Goal: Transaction & Acquisition: Obtain resource

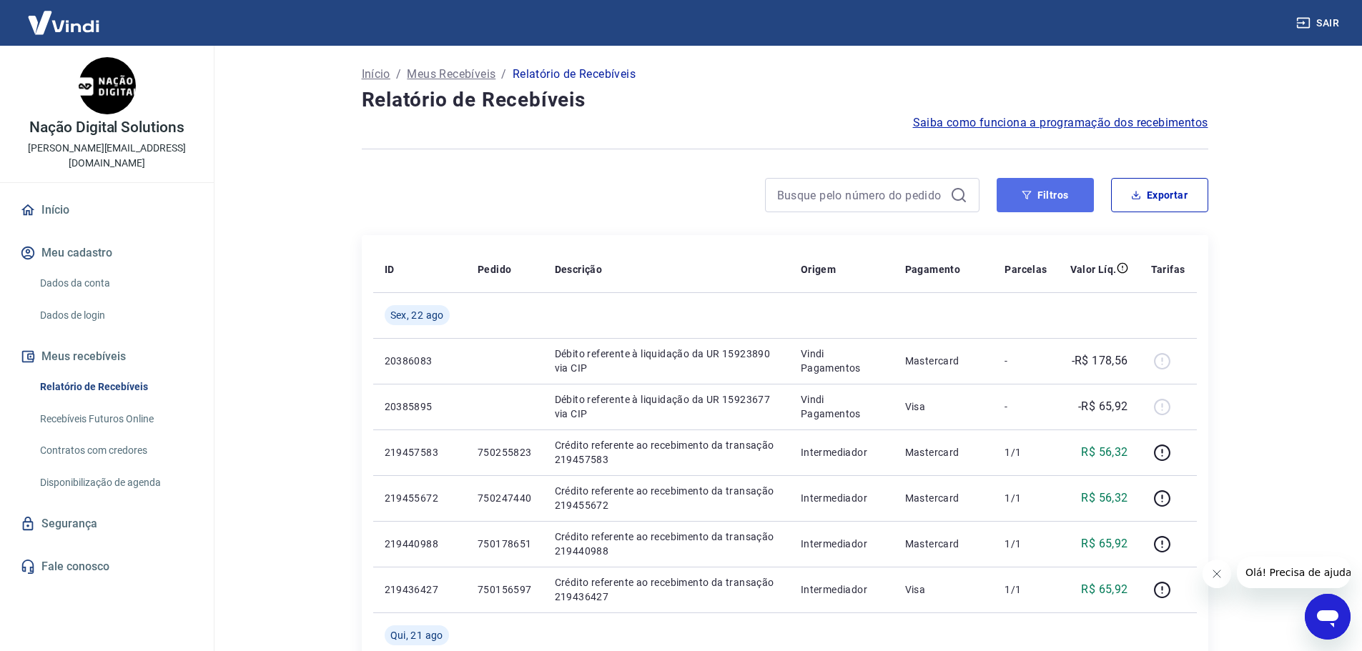
click at [1026, 194] on icon "button" at bounding box center [1027, 195] width 10 height 10
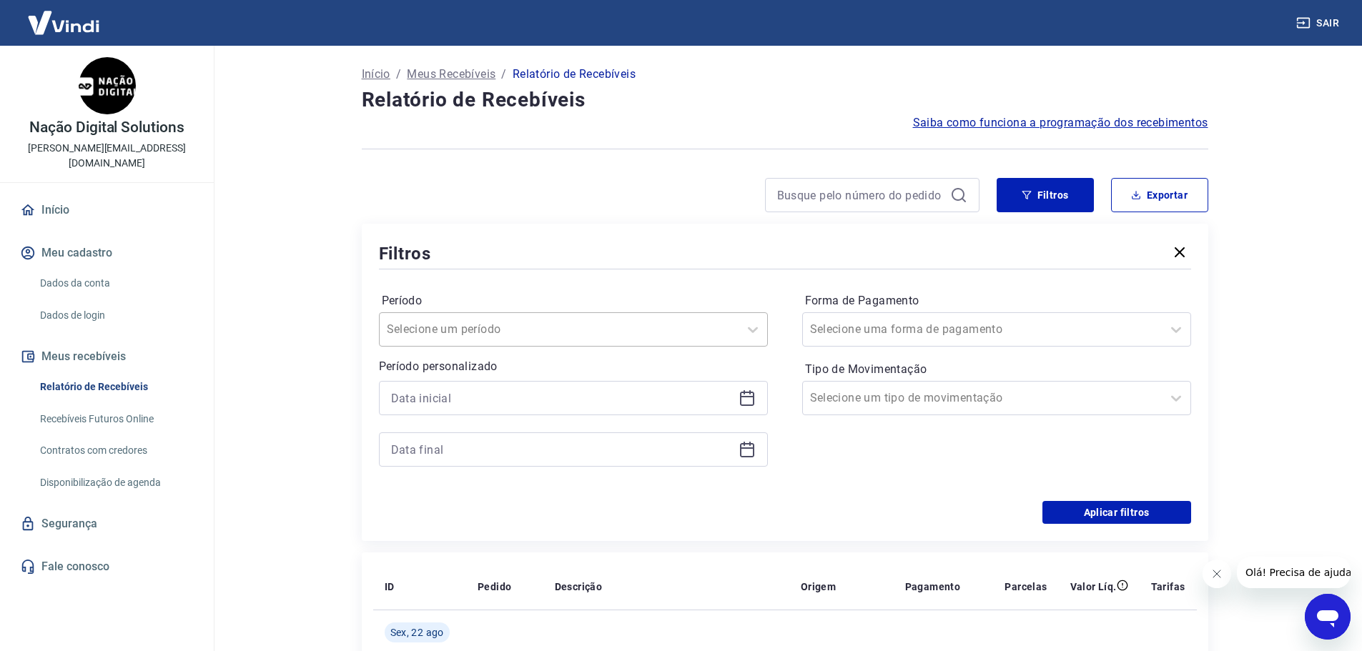
click at [610, 339] on div at bounding box center [559, 330] width 345 height 20
click at [250, 413] on main "Início / Meus Recebíveis / Relatório de Recebíveis Relatório de Recebíveis Saib…" at bounding box center [784, 349] width 1155 height 606
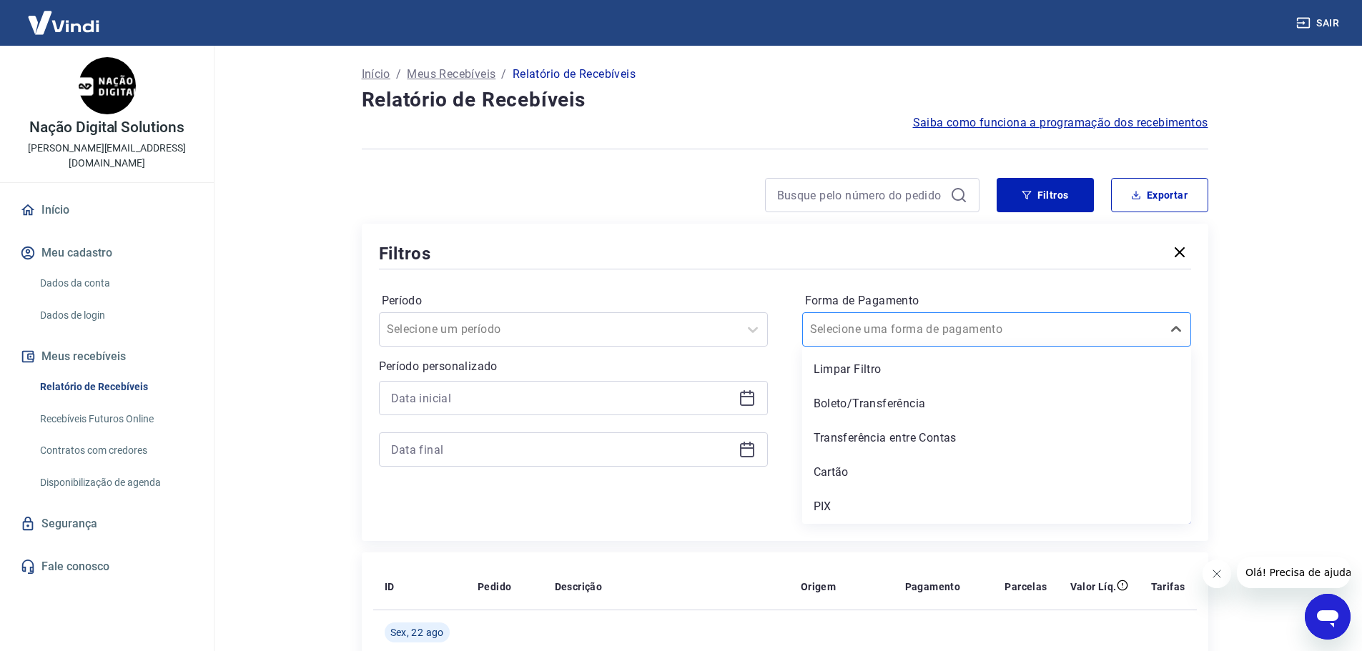
click at [1153, 326] on div at bounding box center [982, 330] width 345 height 20
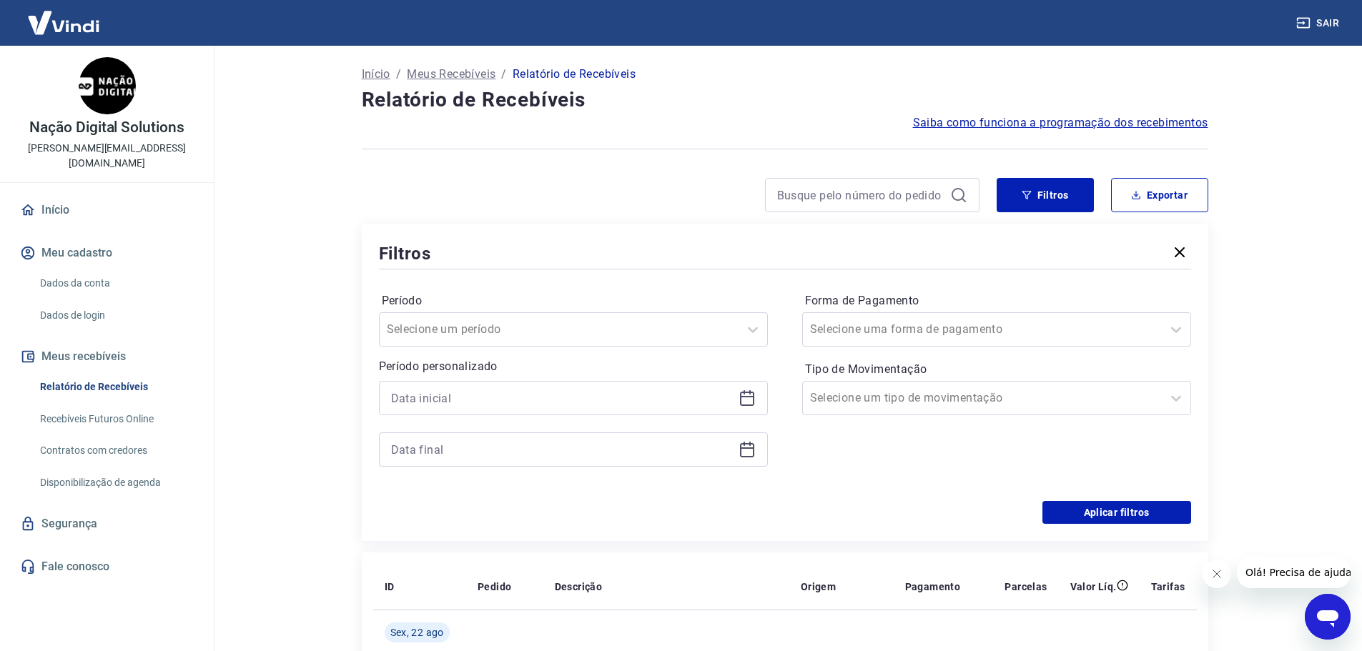
click at [745, 285] on div "Período Selecione um período Período personalizado Forma de Pagamento Selecione…" at bounding box center [785, 386] width 812 height 229
click at [1110, 416] on div "Forma de Pagamento Selecione uma forma de pagamento Tipo de Movimentação Seleci…" at bounding box center [996, 387] width 389 height 194
click at [1104, 402] on div at bounding box center [982, 398] width 345 height 20
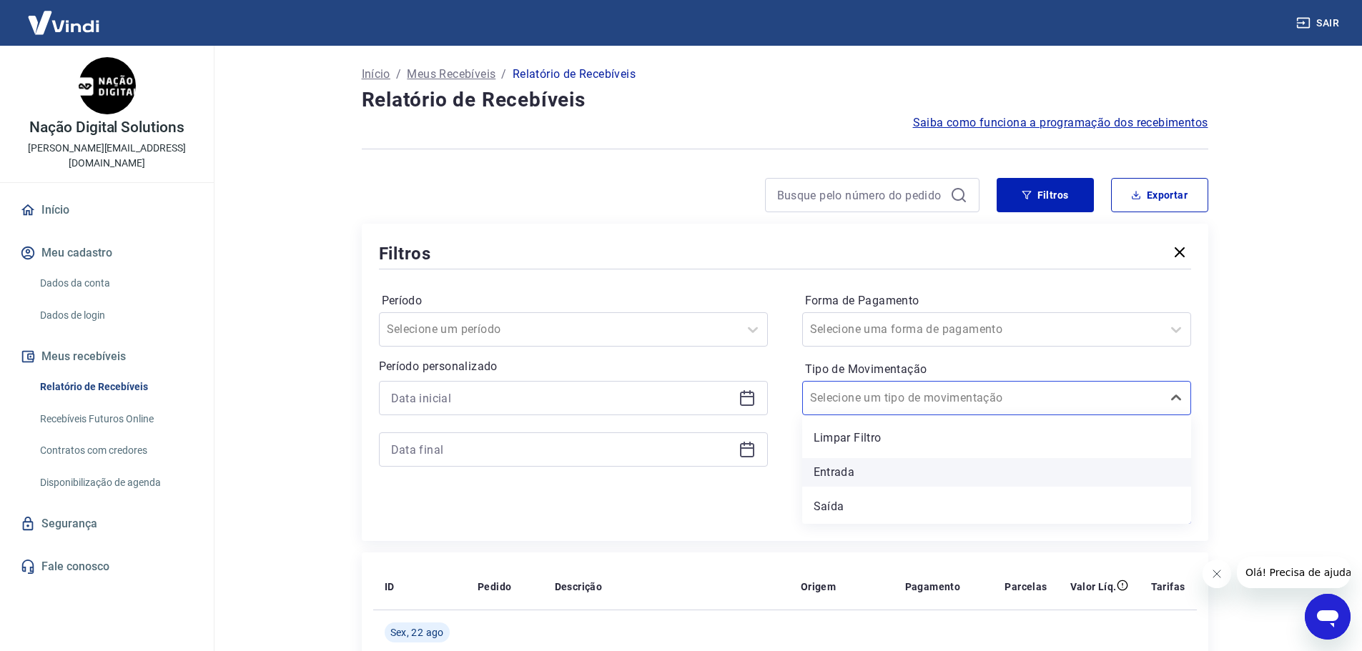
click at [874, 470] on div "Entrada" at bounding box center [996, 472] width 389 height 29
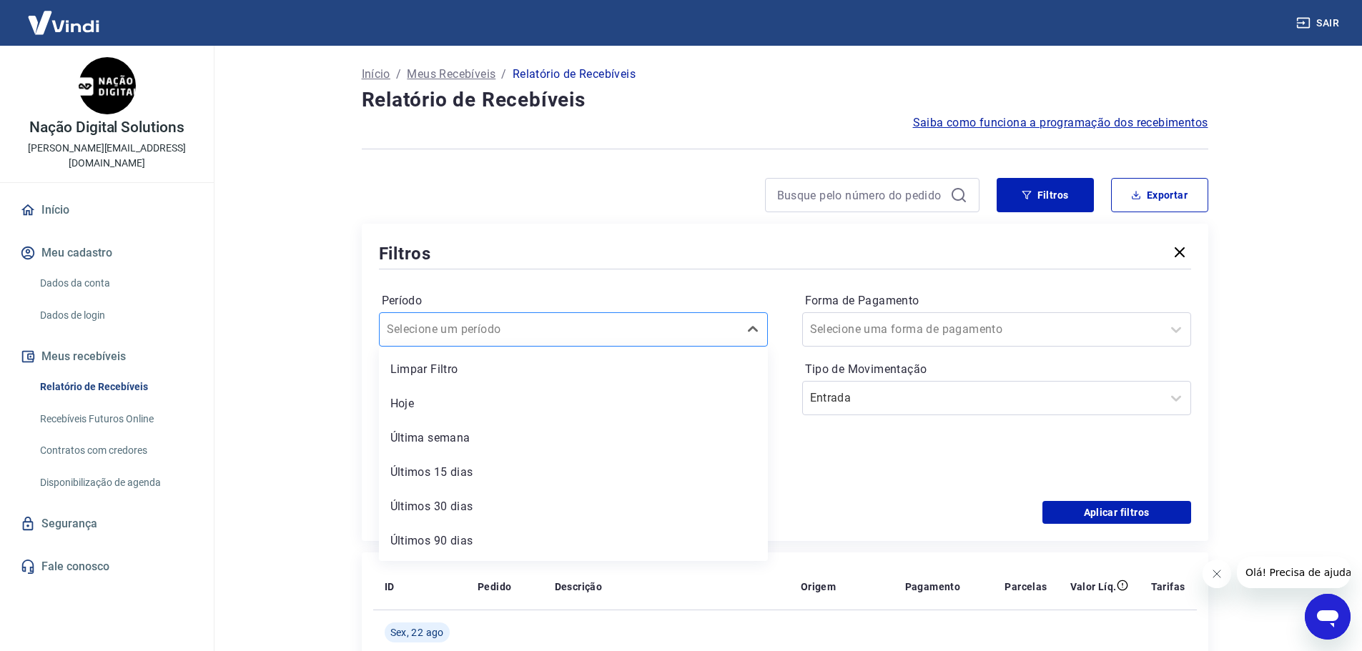
click at [619, 326] on div at bounding box center [559, 330] width 345 height 20
click at [560, 475] on div "Últimos 30 dias" at bounding box center [573, 475] width 389 height 29
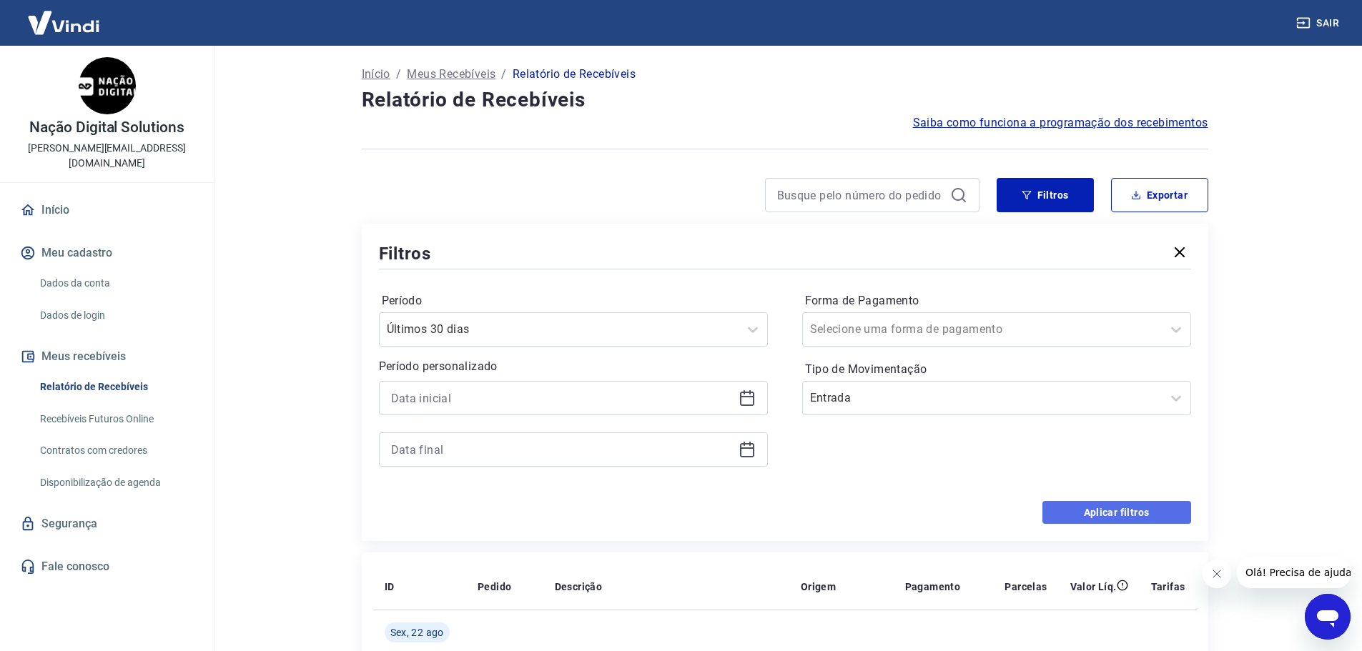
click at [1100, 504] on button "Aplicar filtros" at bounding box center [1117, 512] width 149 height 23
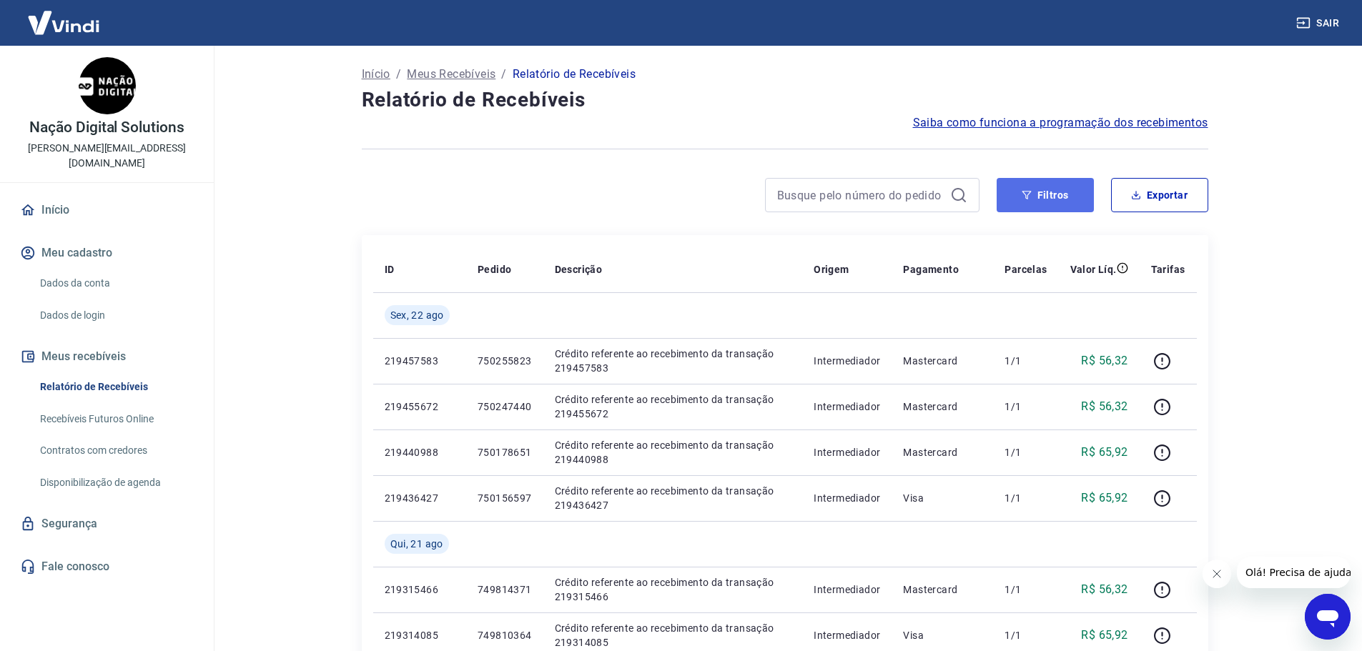
click at [1052, 192] on button "Filtros" at bounding box center [1045, 195] width 97 height 34
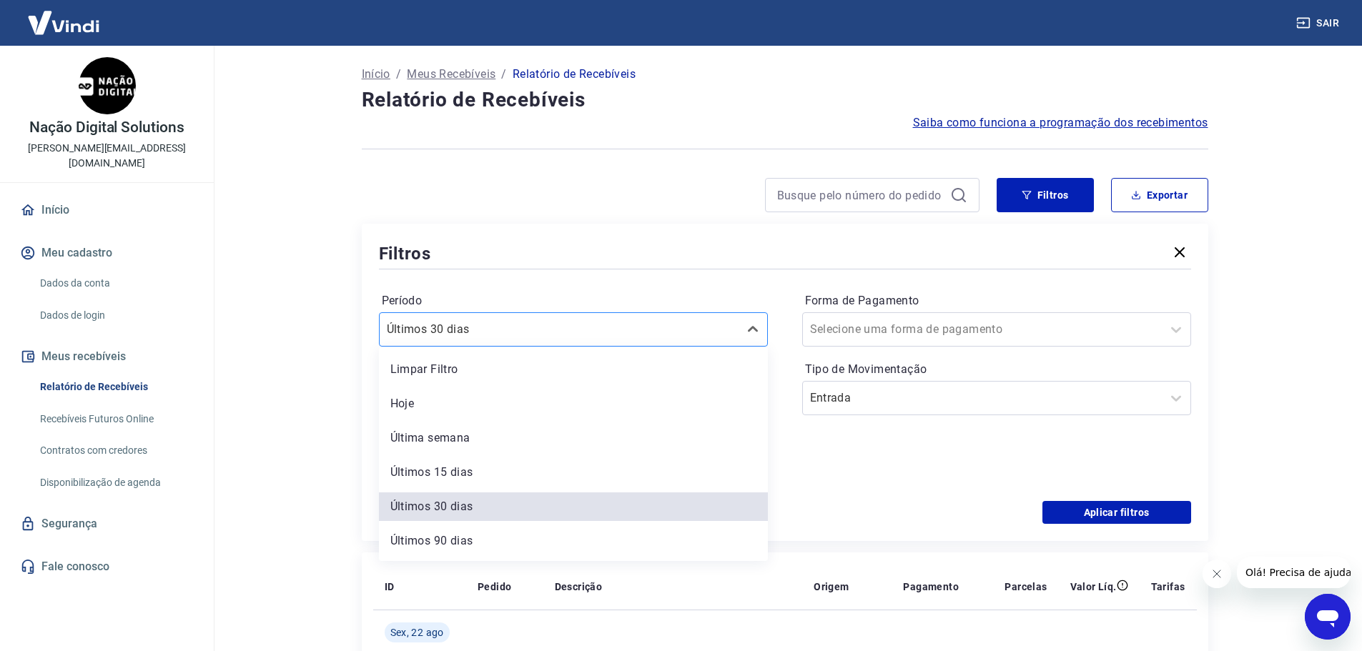
click at [605, 344] on div "Últimos 30 dias" at bounding box center [573, 329] width 389 height 34
click at [592, 370] on div "Limpar Filtro" at bounding box center [573, 369] width 389 height 29
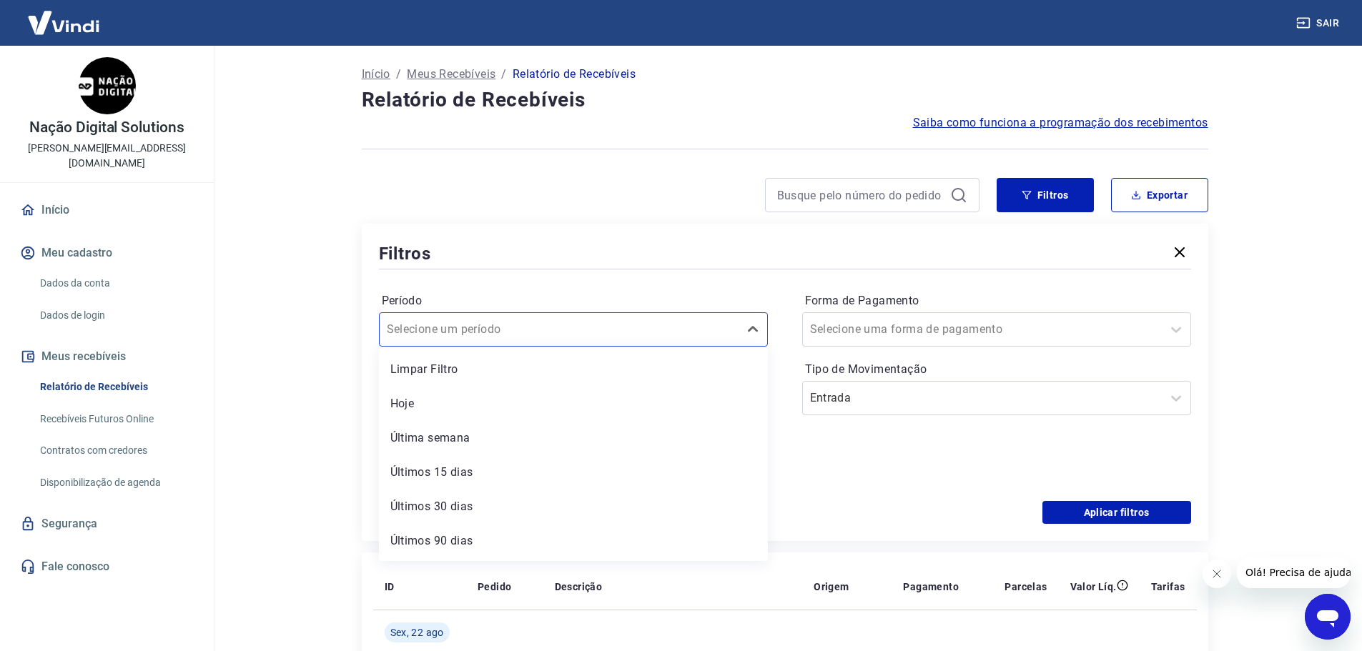
click at [592, 329] on div at bounding box center [559, 330] width 345 height 20
click at [888, 489] on div "Período option Últimos 15 dias focused, 4 of 7. 7 results available. Use Up and…" at bounding box center [785, 386] width 812 height 229
click at [740, 398] on icon at bounding box center [747, 399] width 14 height 14
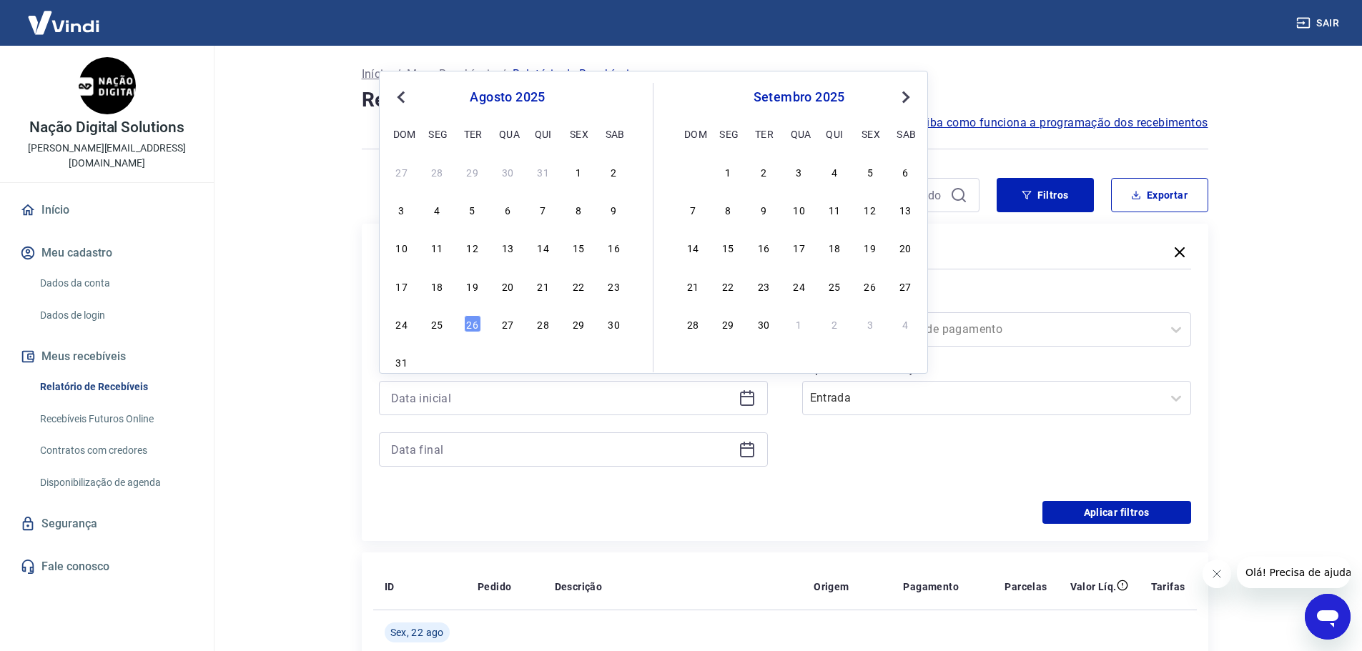
click at [403, 99] on span "Previous Month" at bounding box center [403, 97] width 0 height 16
click at [472, 176] on div "1" at bounding box center [472, 171] width 17 height 17
type input "01/07/2025"
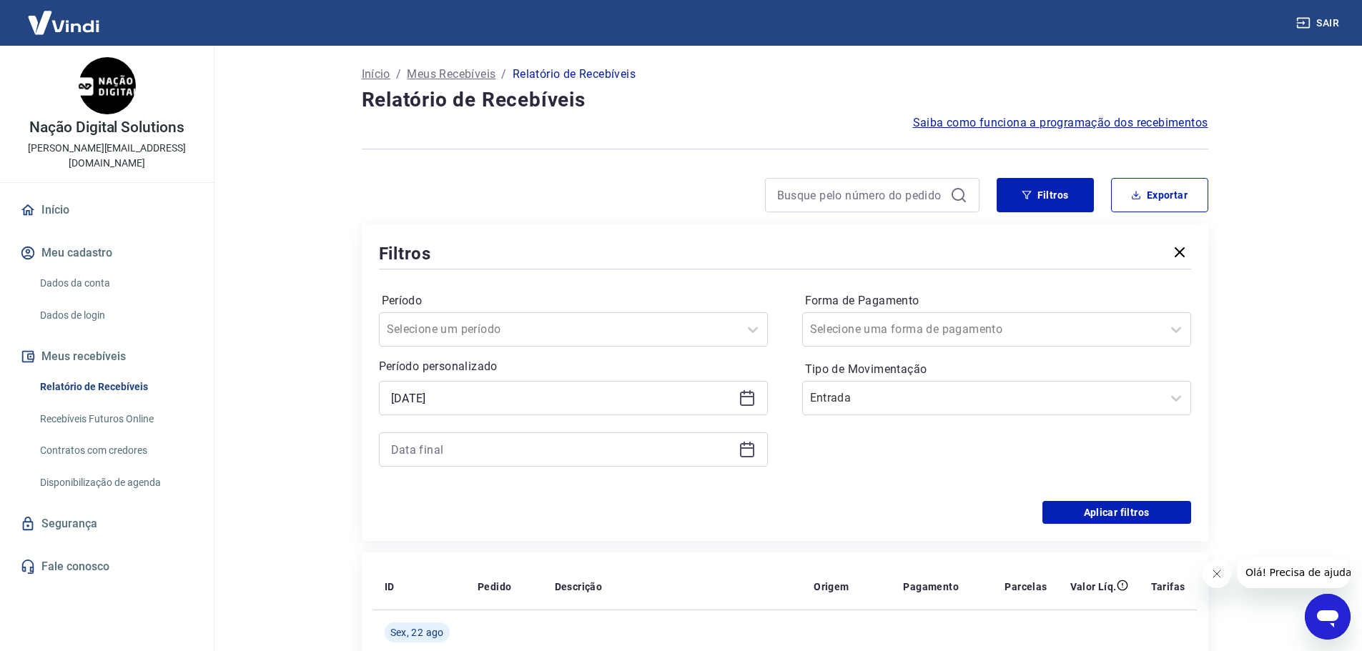
click at [516, 460] on div at bounding box center [573, 450] width 389 height 34
click at [516, 461] on div at bounding box center [573, 450] width 389 height 34
click at [741, 455] on icon at bounding box center [747, 450] width 14 height 14
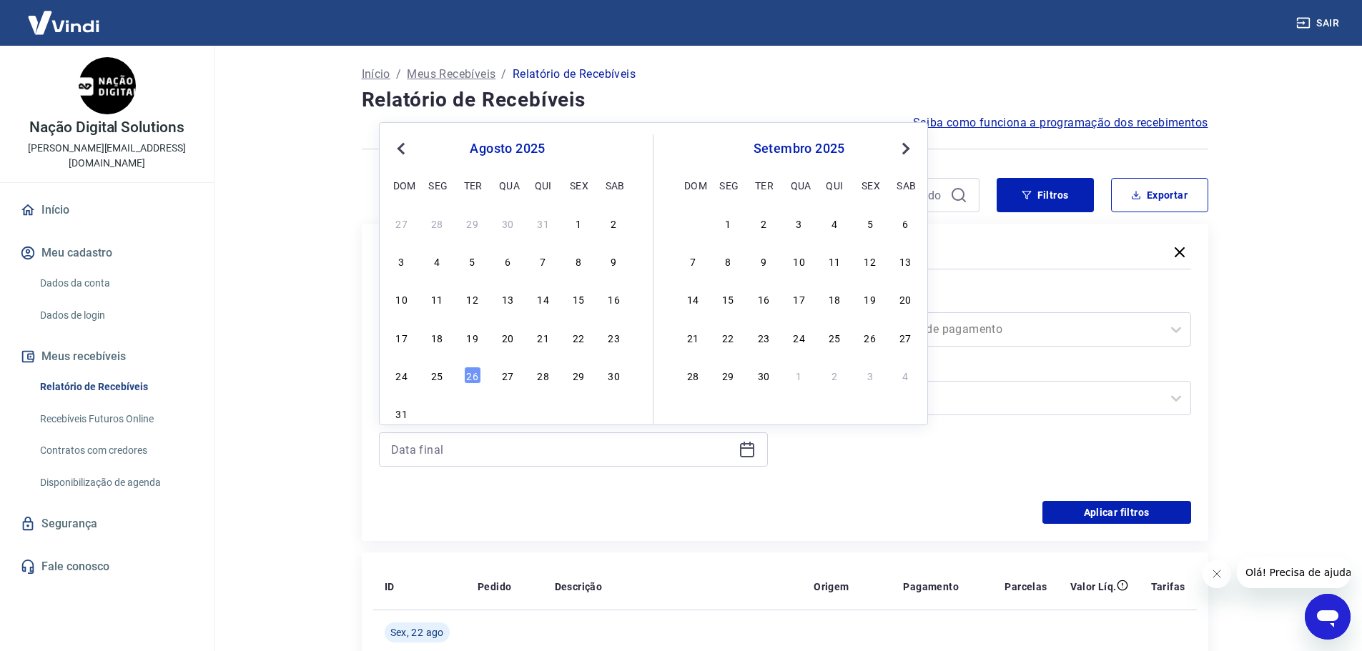
click at [403, 148] on span "Previous Month" at bounding box center [403, 148] width 0 height 16
click at [539, 374] on div "31" at bounding box center [543, 375] width 17 height 17
type input "31/07/2025"
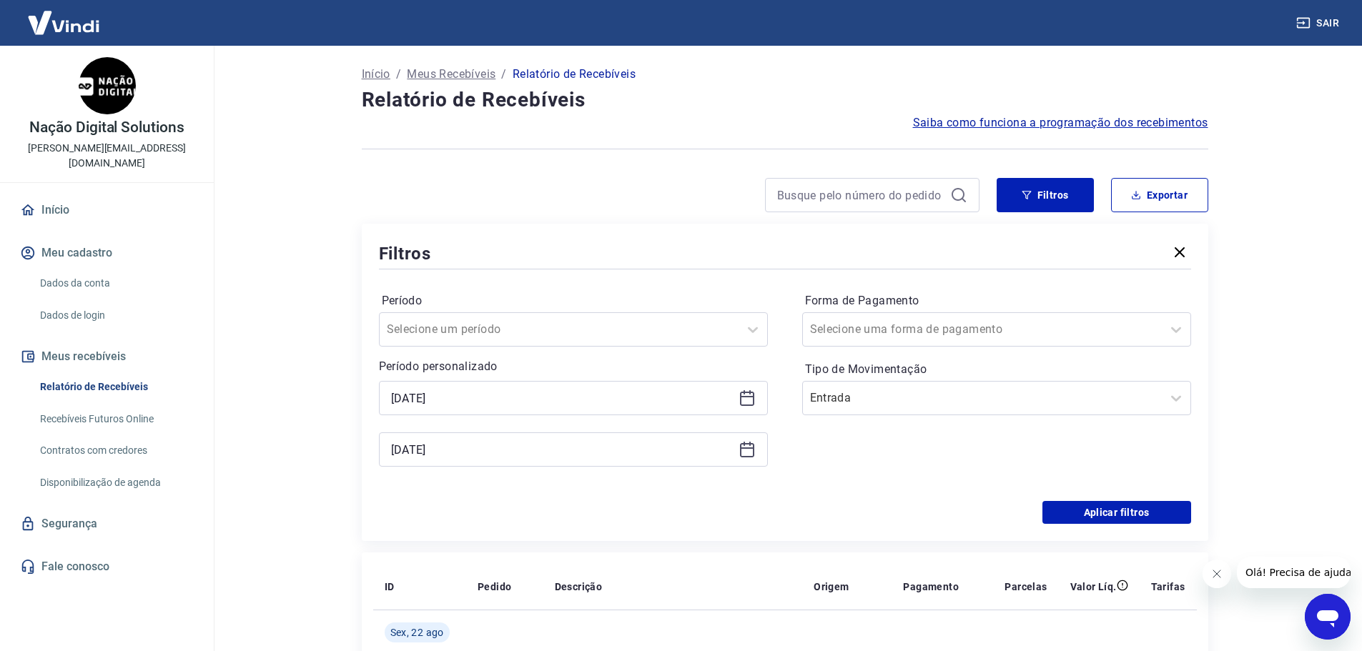
click at [538, 374] on p "Período personalizado" at bounding box center [573, 366] width 389 height 17
click at [708, 521] on div "Aplicar filtros" at bounding box center [785, 512] width 812 height 23
click at [1100, 508] on button "Aplicar filtros" at bounding box center [1117, 512] width 149 height 23
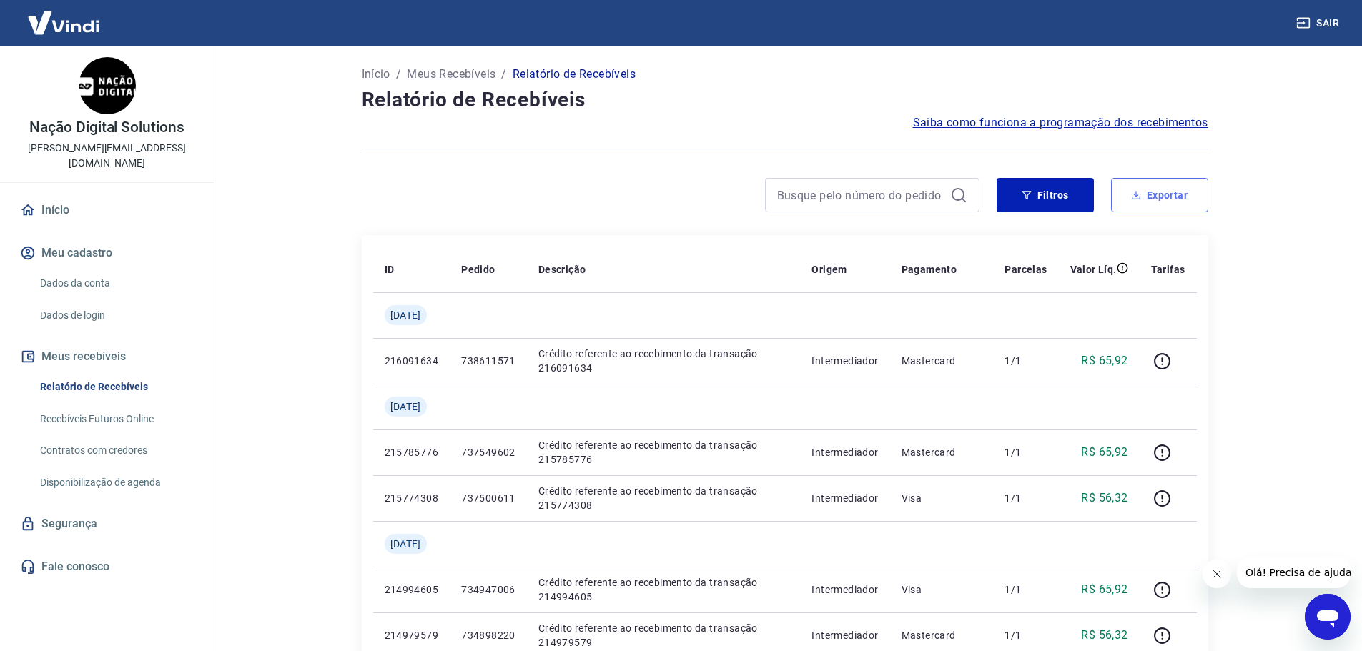
click at [1193, 210] on button "Exportar" at bounding box center [1159, 195] width 97 height 34
type input "01/07/2025"
type input "31/07/2025"
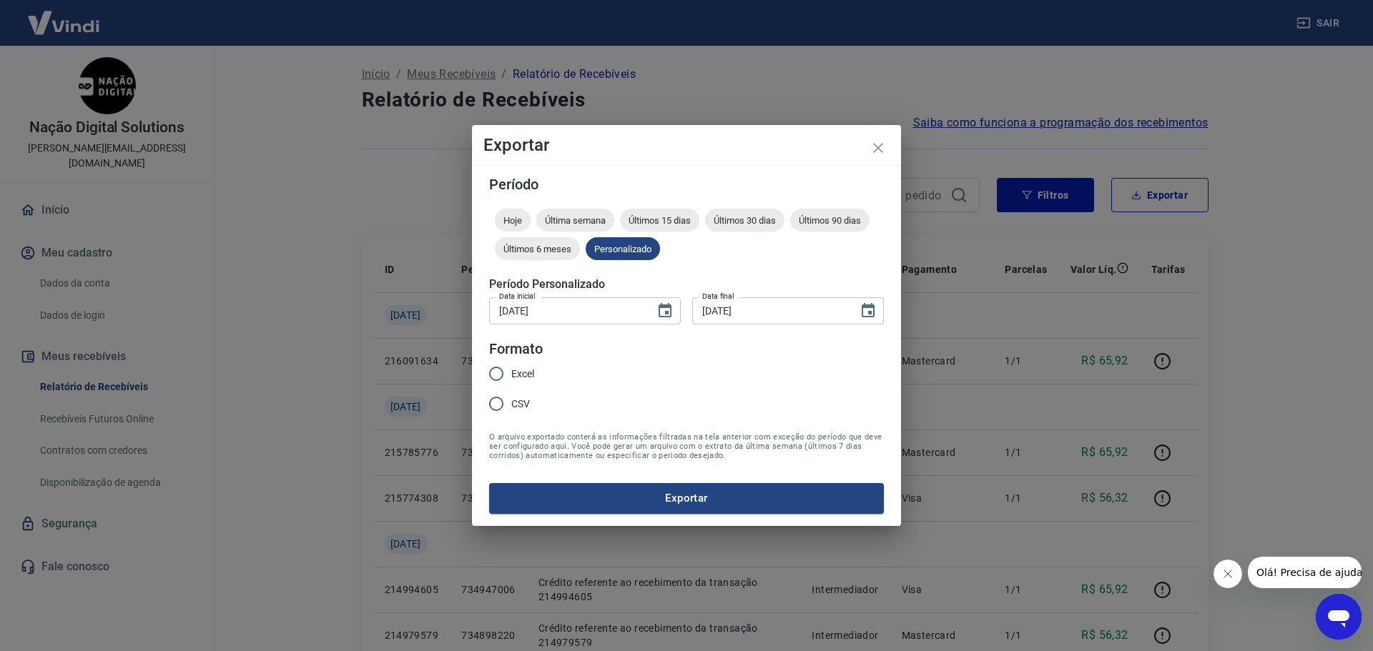
click at [498, 374] on input "Excel" at bounding box center [496, 374] width 30 height 30
radio input "true"
click at [712, 508] on button "Exportar" at bounding box center [686, 498] width 395 height 30
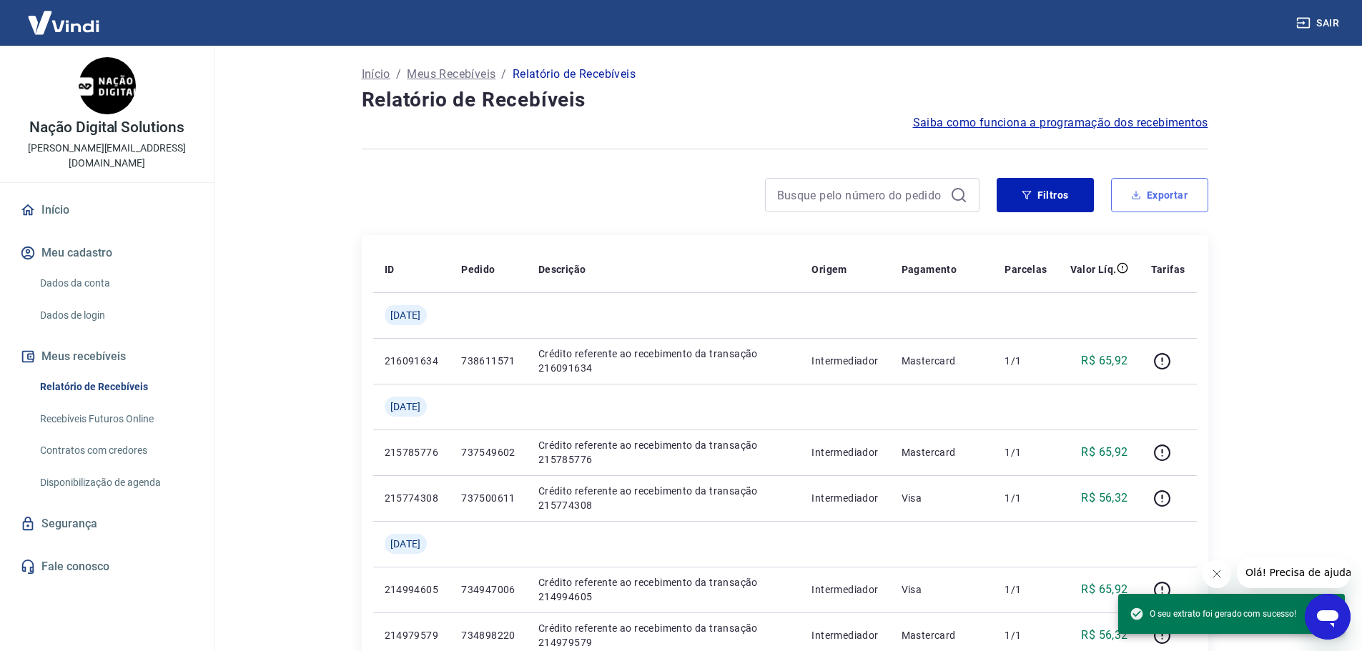
click at [1161, 192] on button "Exportar" at bounding box center [1159, 195] width 97 height 34
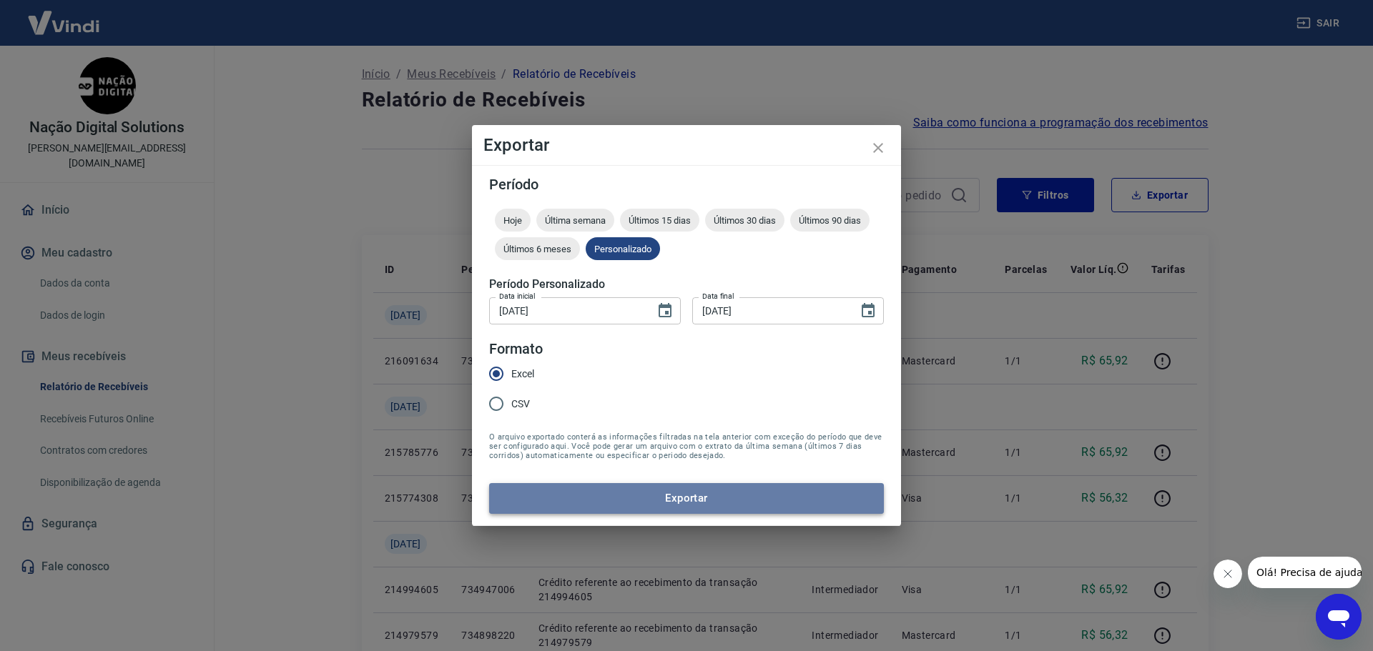
click at [665, 489] on button "Exportar" at bounding box center [686, 498] width 395 height 30
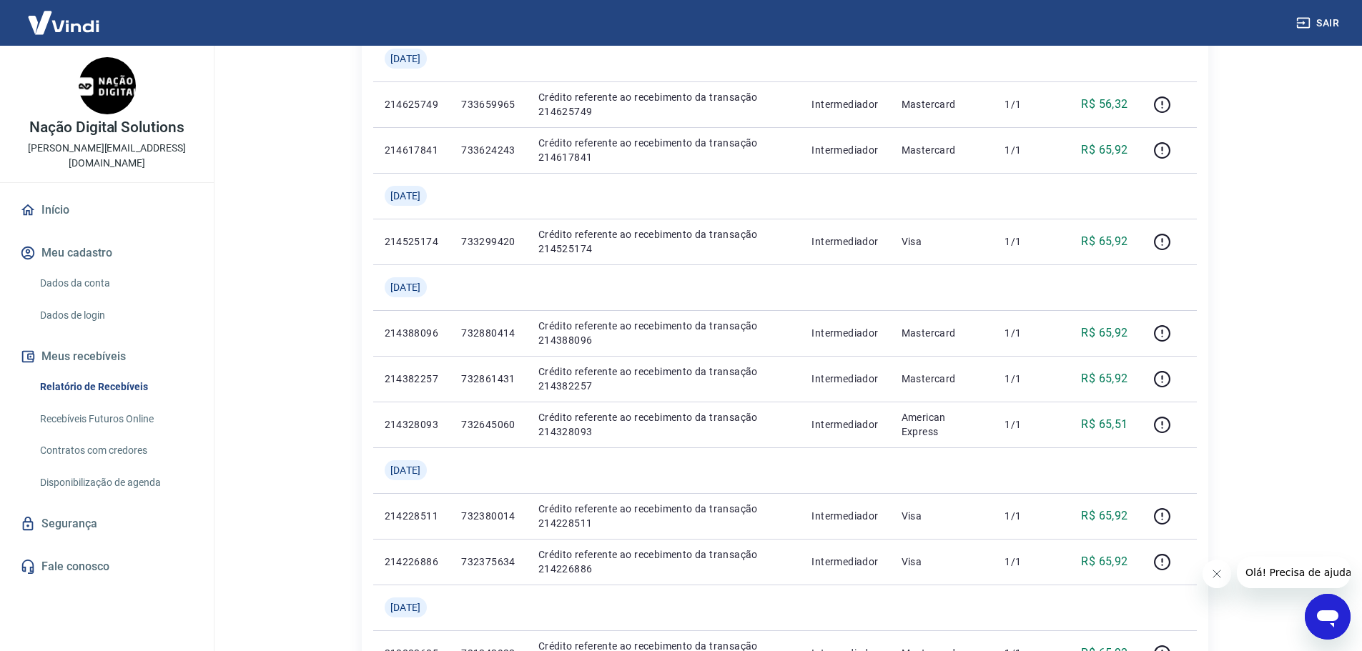
scroll to position [930, 0]
